Goal: Task Accomplishment & Management: Use online tool/utility

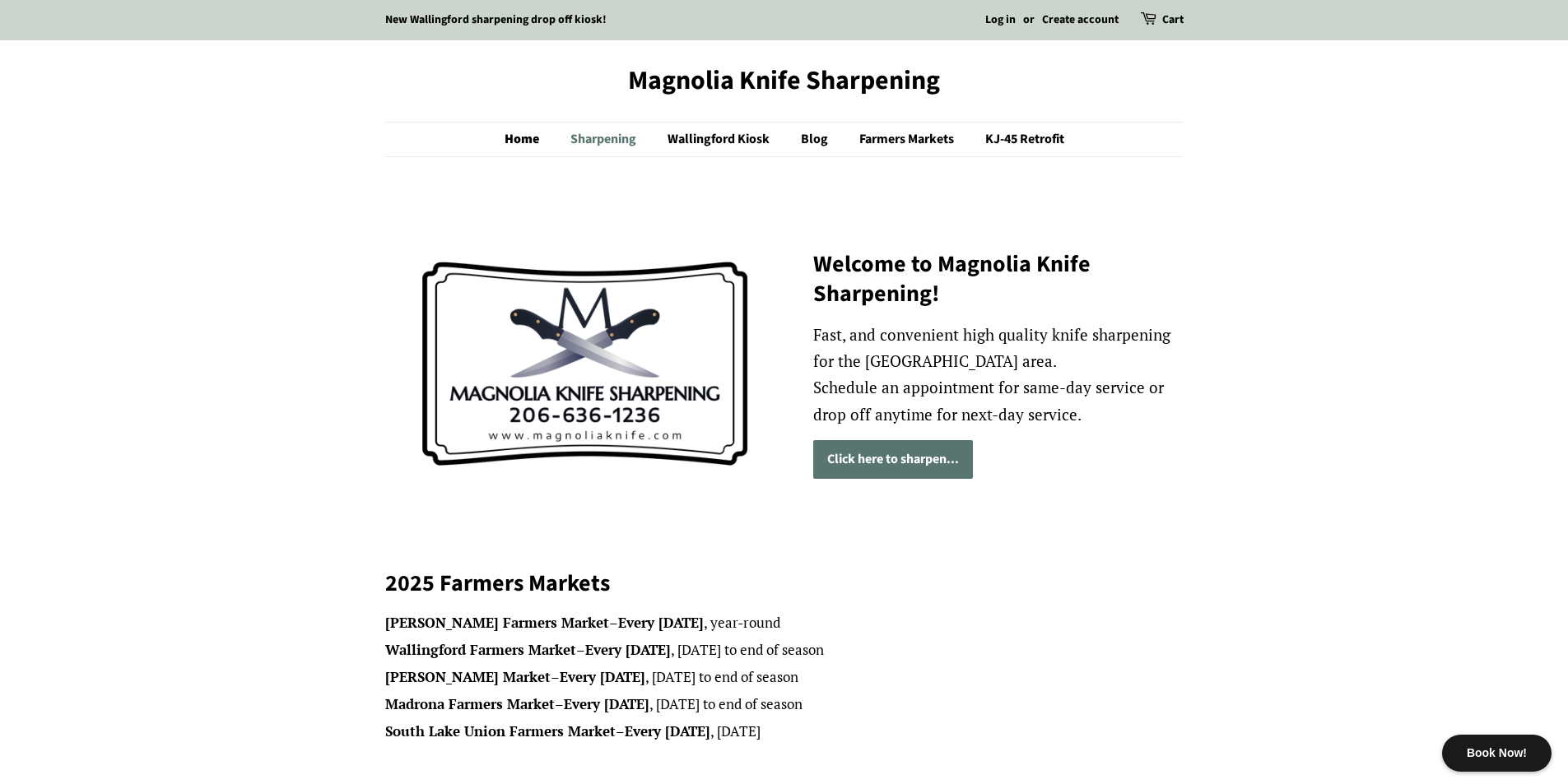
click at [605, 140] on link "Sharpening" at bounding box center [606, 140] width 95 height 34
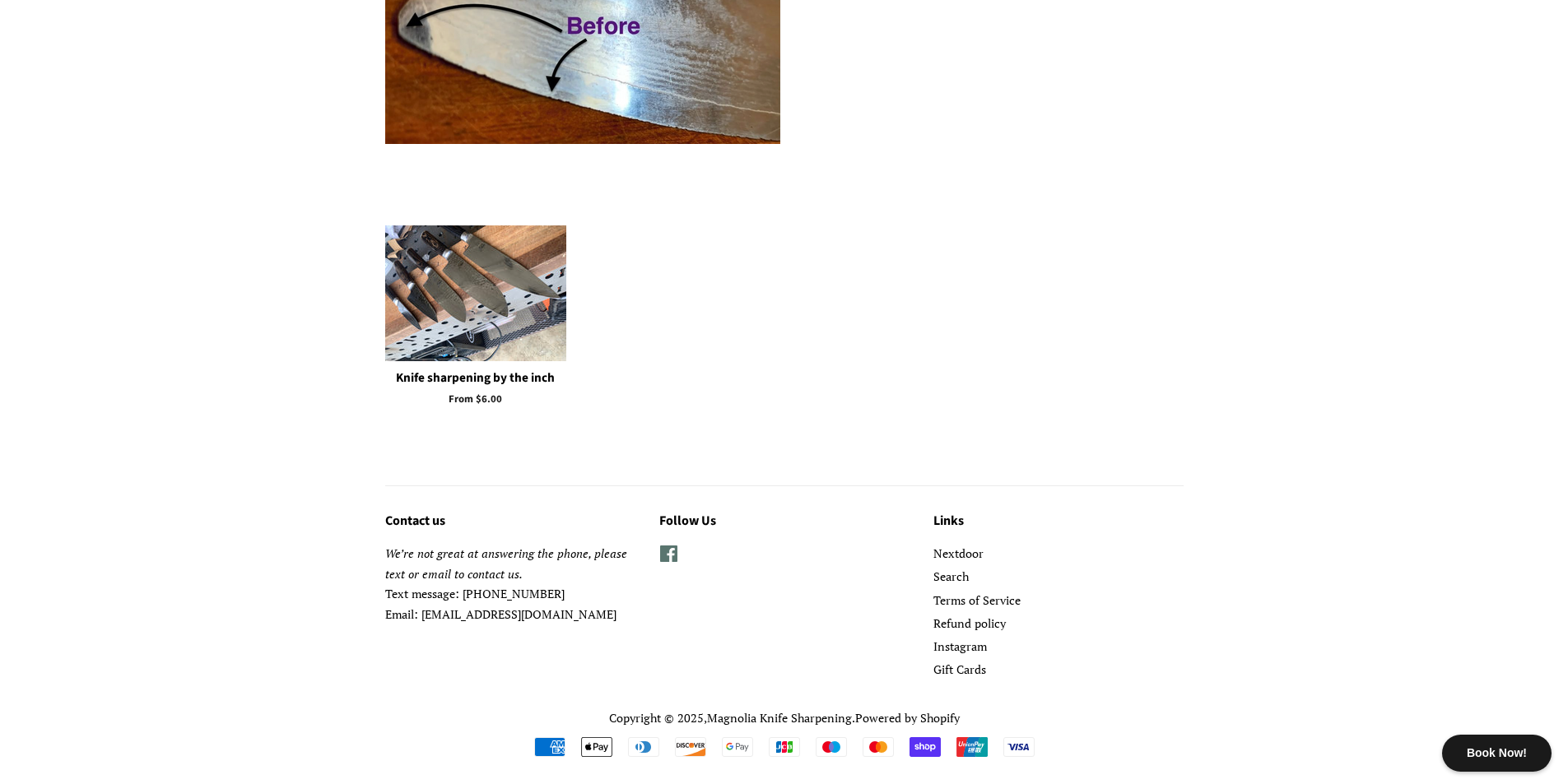
scroll to position [2887, 0]
